Goal: Book appointment/travel/reservation

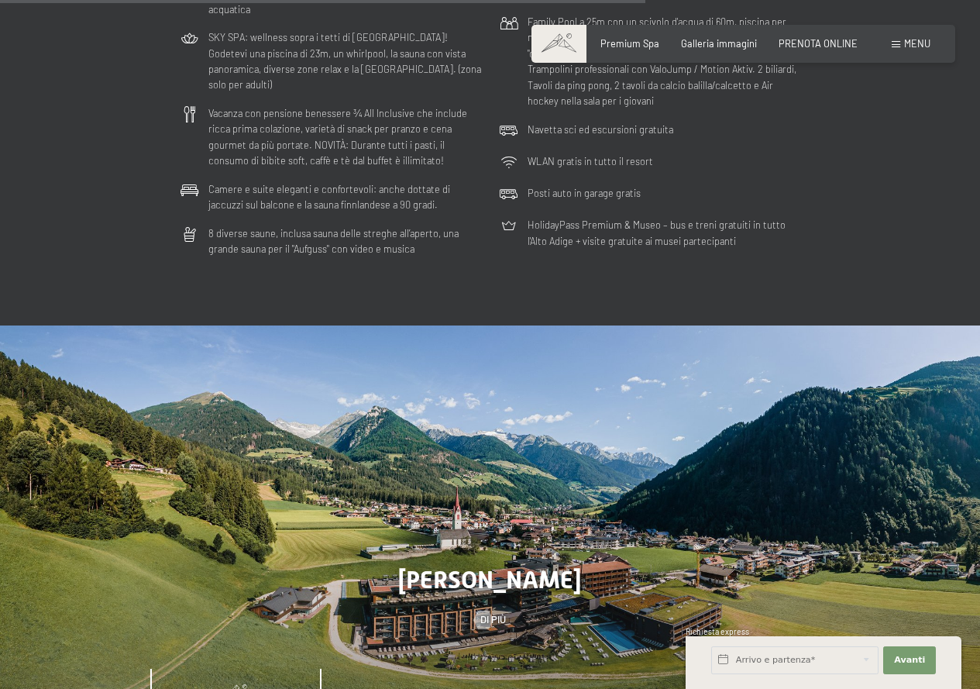
scroll to position [3950, 0]
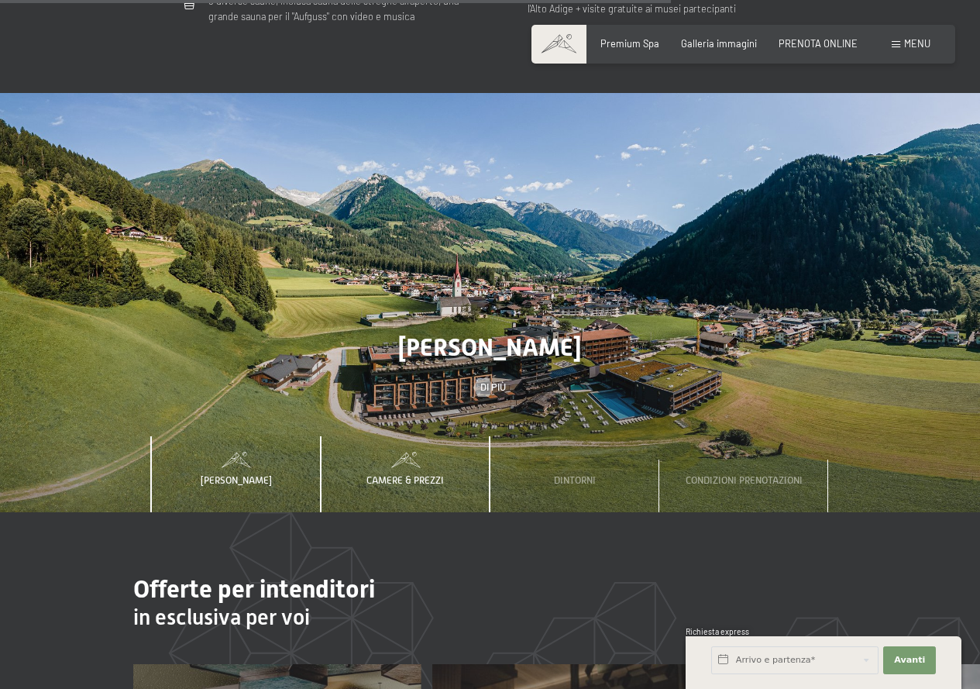
click at [428, 474] on span "Camere & Prezzi" at bounding box center [404, 480] width 77 height 12
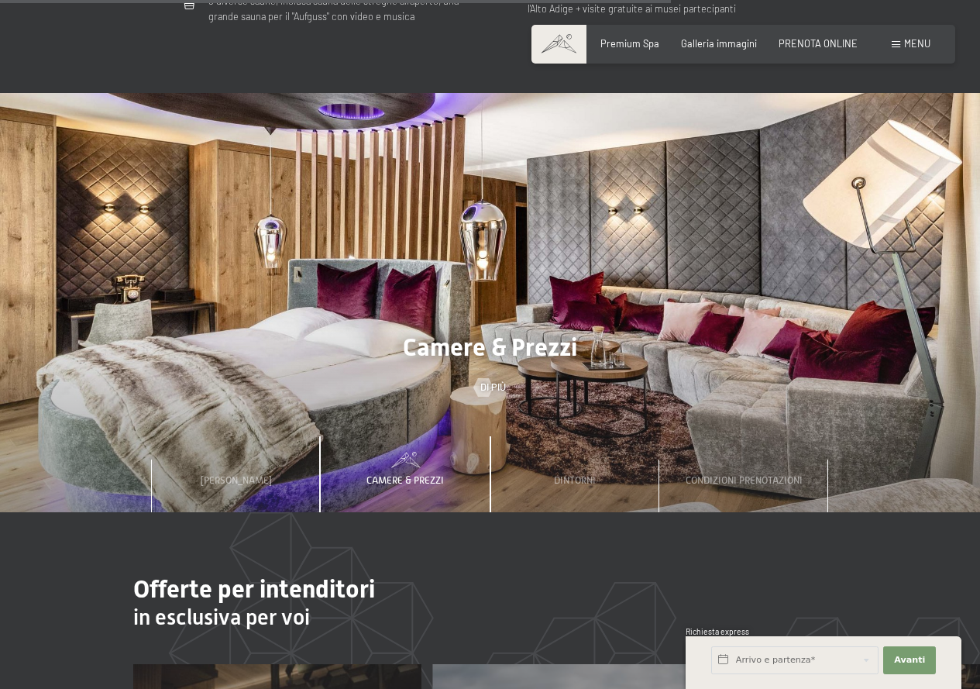
click at [913, 48] on span "Menu" at bounding box center [917, 43] width 26 height 12
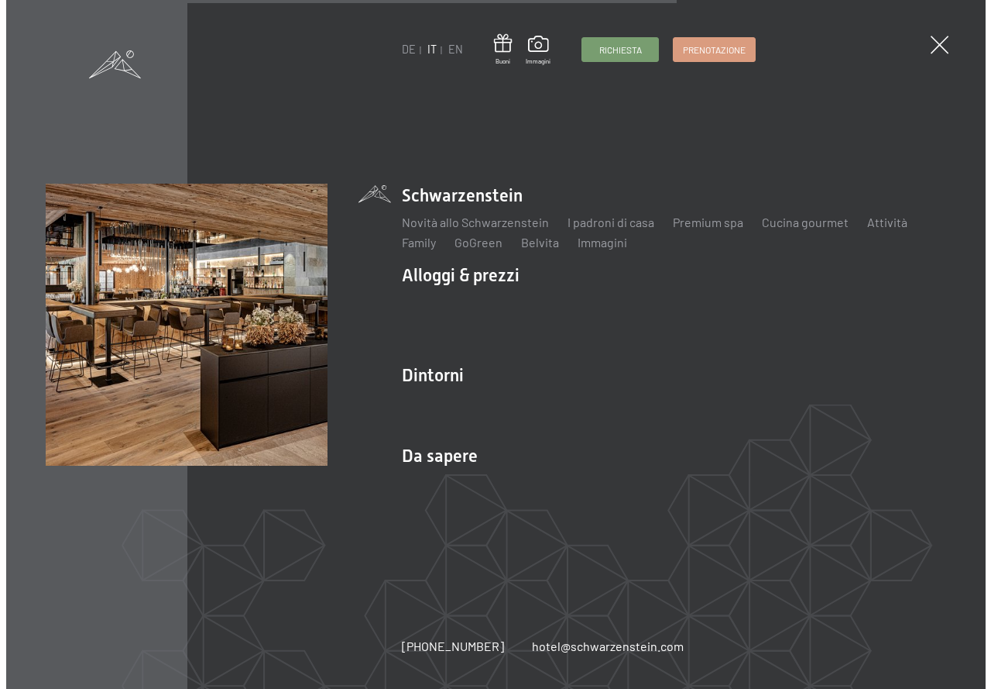
scroll to position [3975, 0]
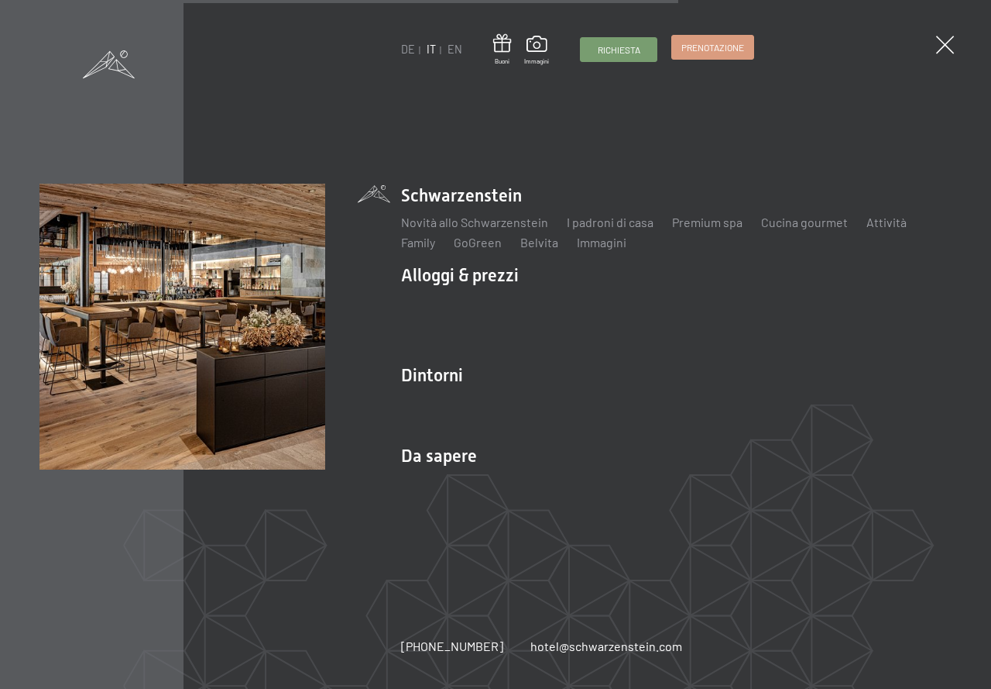
click at [710, 52] on span "Prenotazione" at bounding box center [713, 47] width 63 height 13
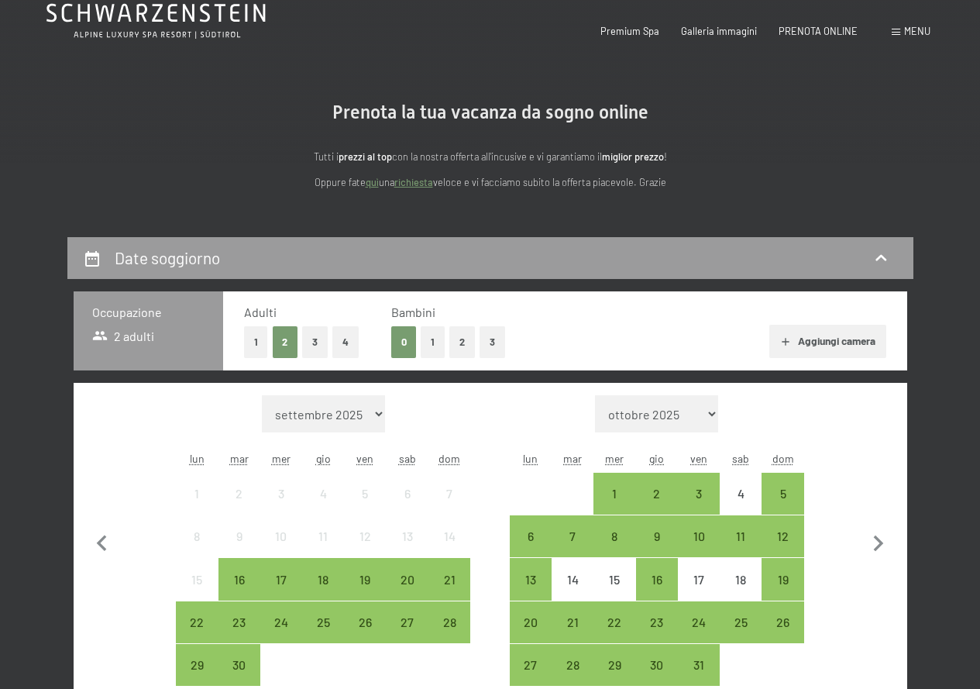
scroll to position [155, 0]
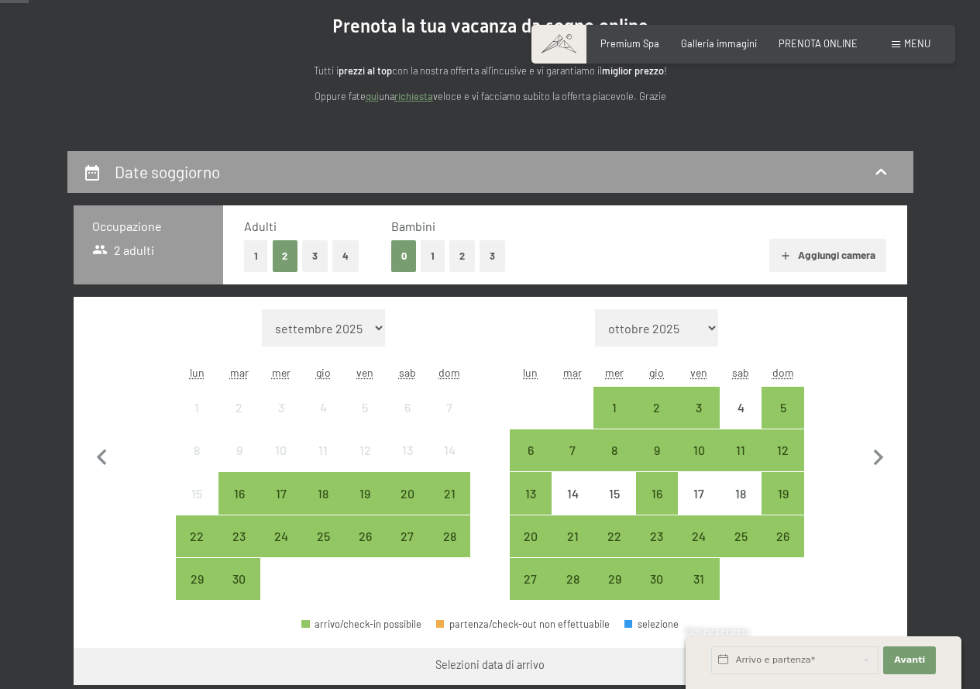
click at [323, 255] on button "3" at bounding box center [315, 256] width 26 height 32
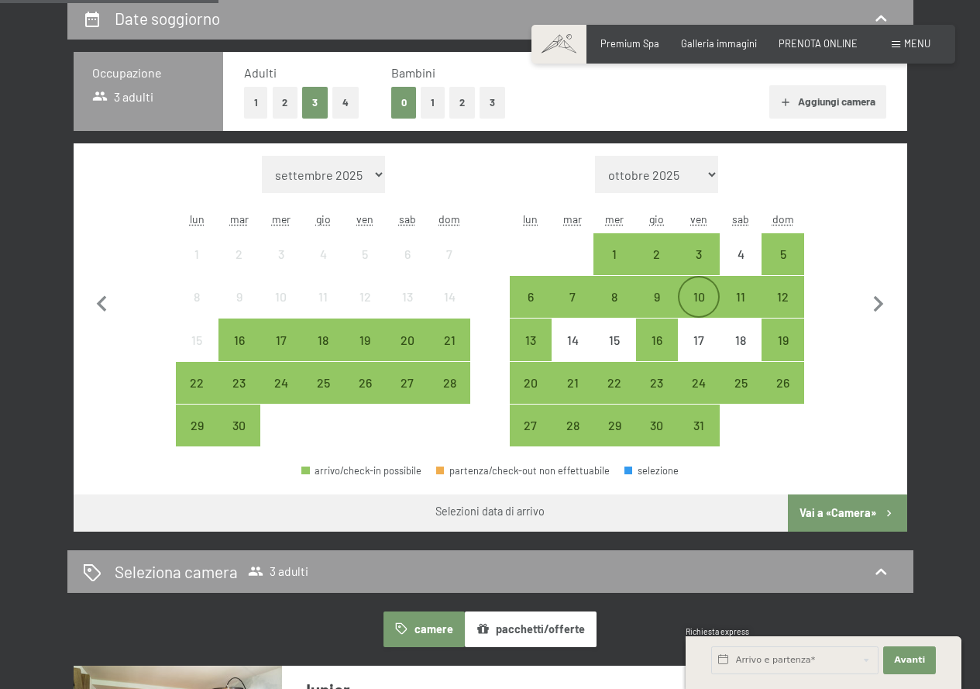
scroll to position [310, 0]
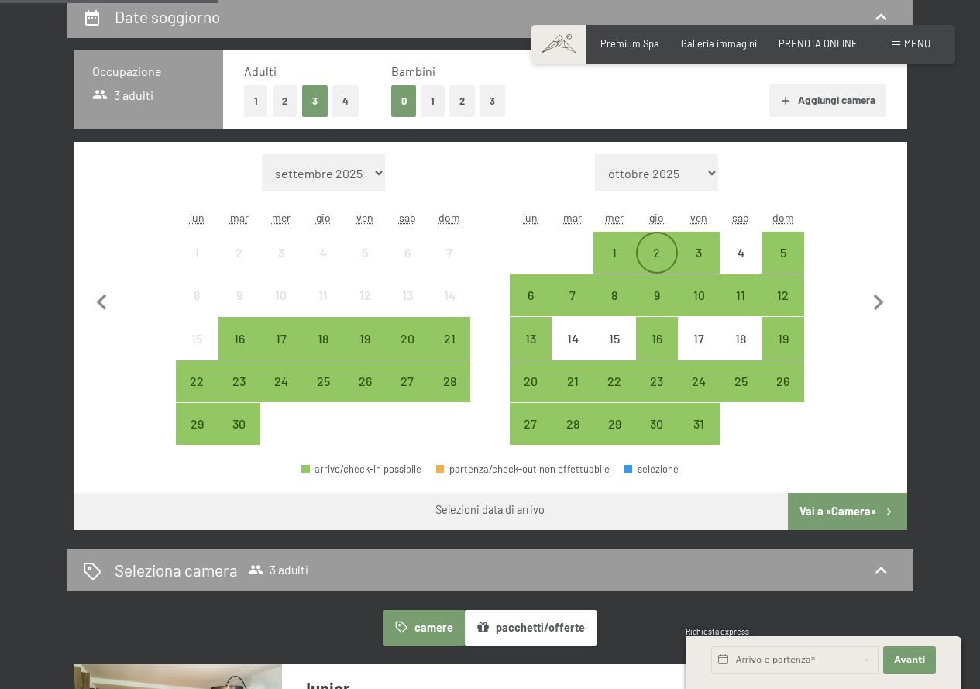
click at [665, 257] on div "2" at bounding box center [656, 265] width 39 height 39
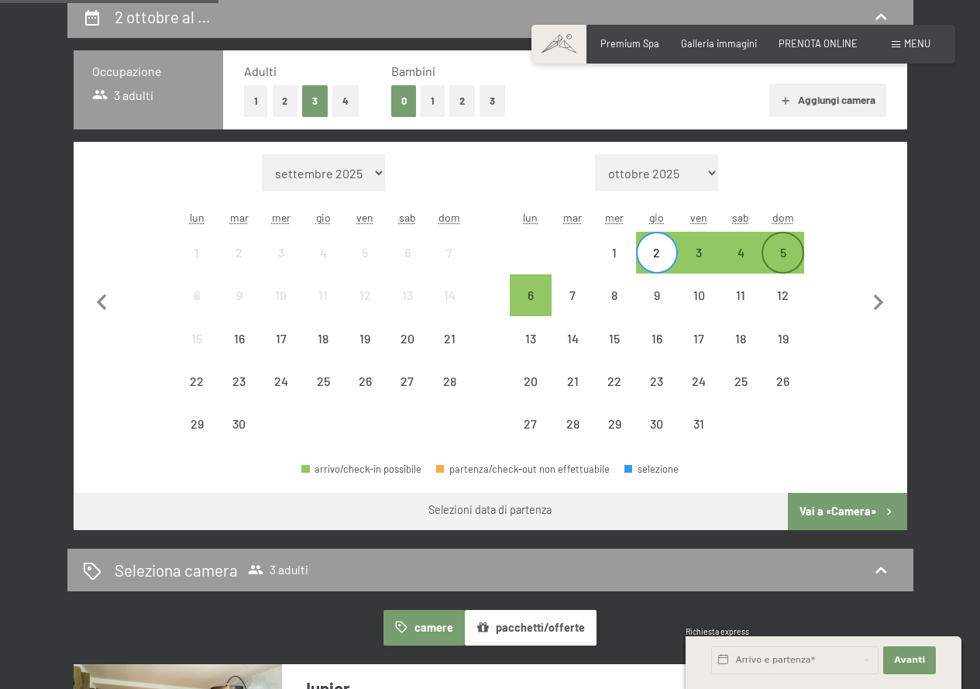
click at [784, 253] on div "5" at bounding box center [782, 265] width 39 height 39
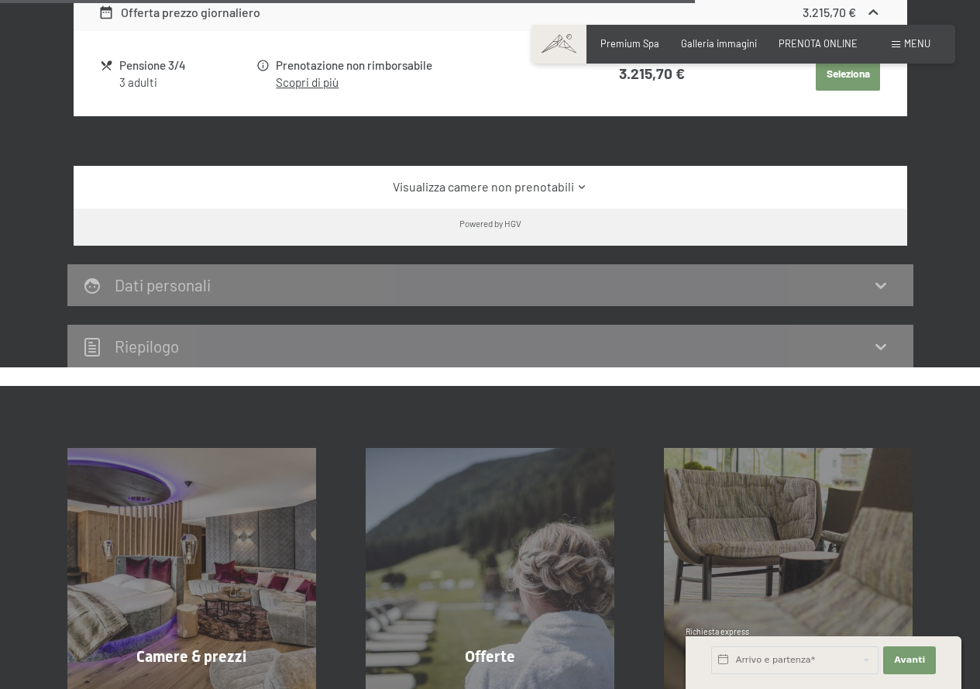
scroll to position [1781, 0]
